Goal: Information Seeking & Learning: Understand process/instructions

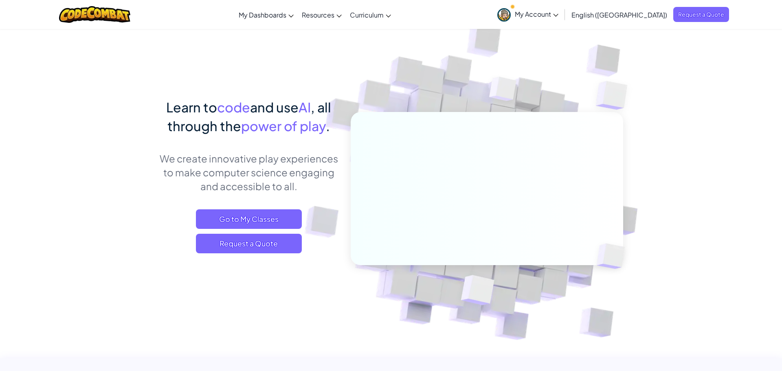
click at [558, 14] on span "My Account" at bounding box center [537, 14] width 44 height 9
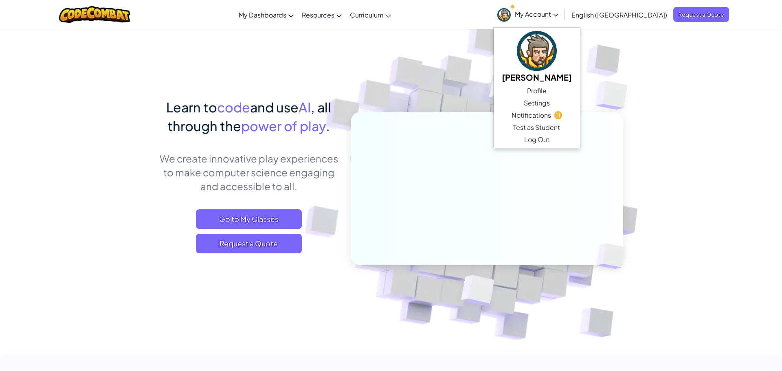
click at [686, 70] on img at bounding box center [481, 179] width 452 height 452
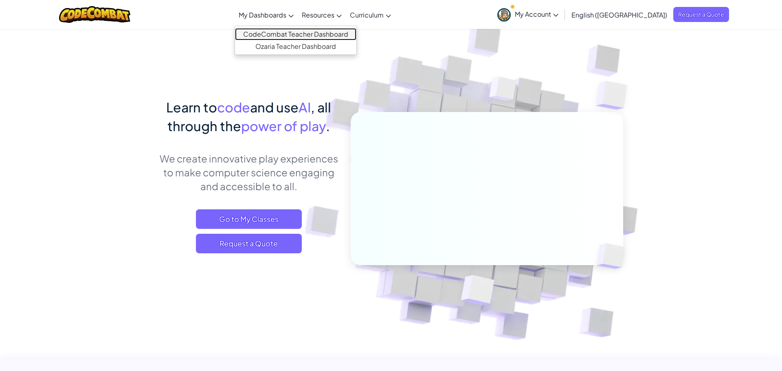
click at [298, 32] on link "CodeCombat Teacher Dashboard" at bounding box center [295, 34] width 121 height 12
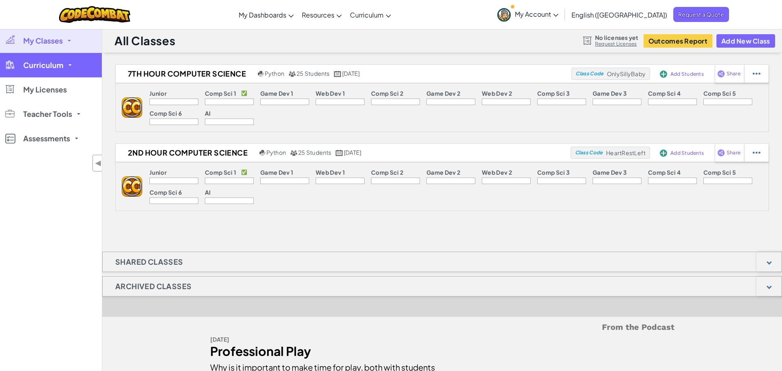
click at [58, 65] on span "Curriculum" at bounding box center [43, 64] width 40 height 7
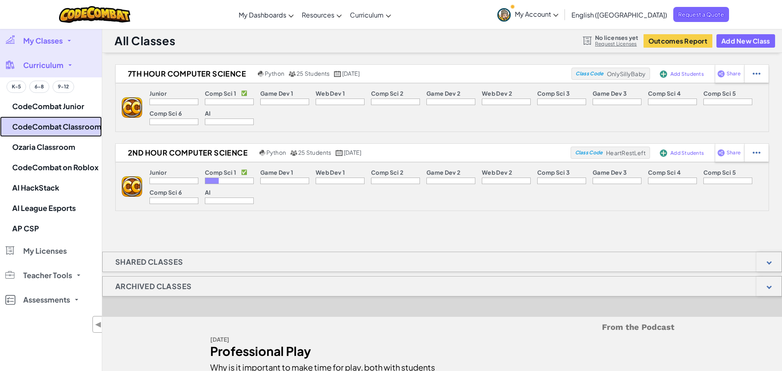
click at [56, 119] on link "CodeCombat Classroom" at bounding box center [51, 126] width 102 height 20
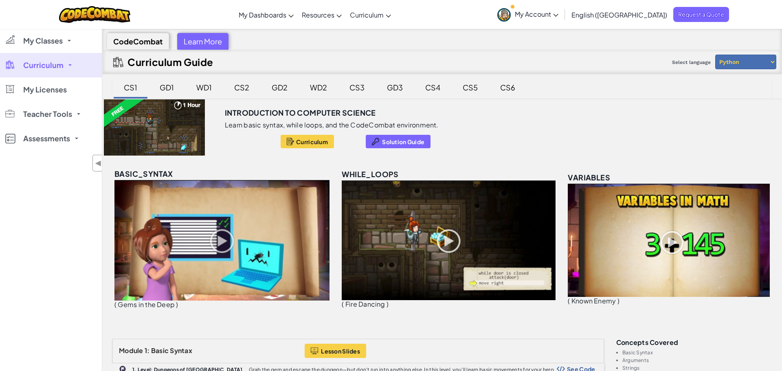
click at [671, 241] on img at bounding box center [668, 240] width 202 height 113
